Goal: Task Accomplishment & Management: Manage account settings

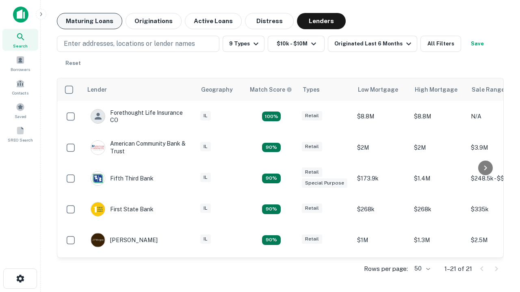
click at [89, 21] on button "Maturing Loans" at bounding box center [89, 21] width 65 height 16
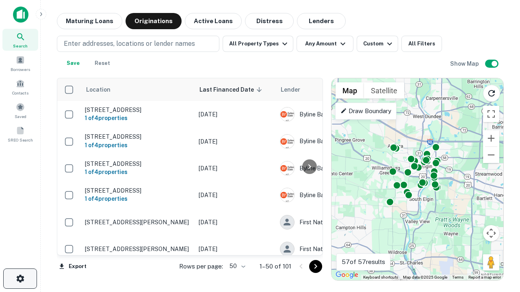
click at [20, 279] on icon "button" at bounding box center [20, 279] width 10 height 10
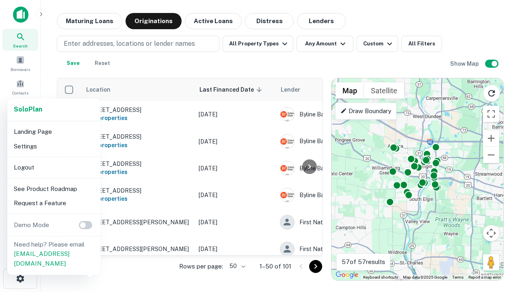
click at [54, 167] on li "Logout" at bounding box center [54, 167] width 87 height 15
